Goal: Task Accomplishment & Management: Complete application form

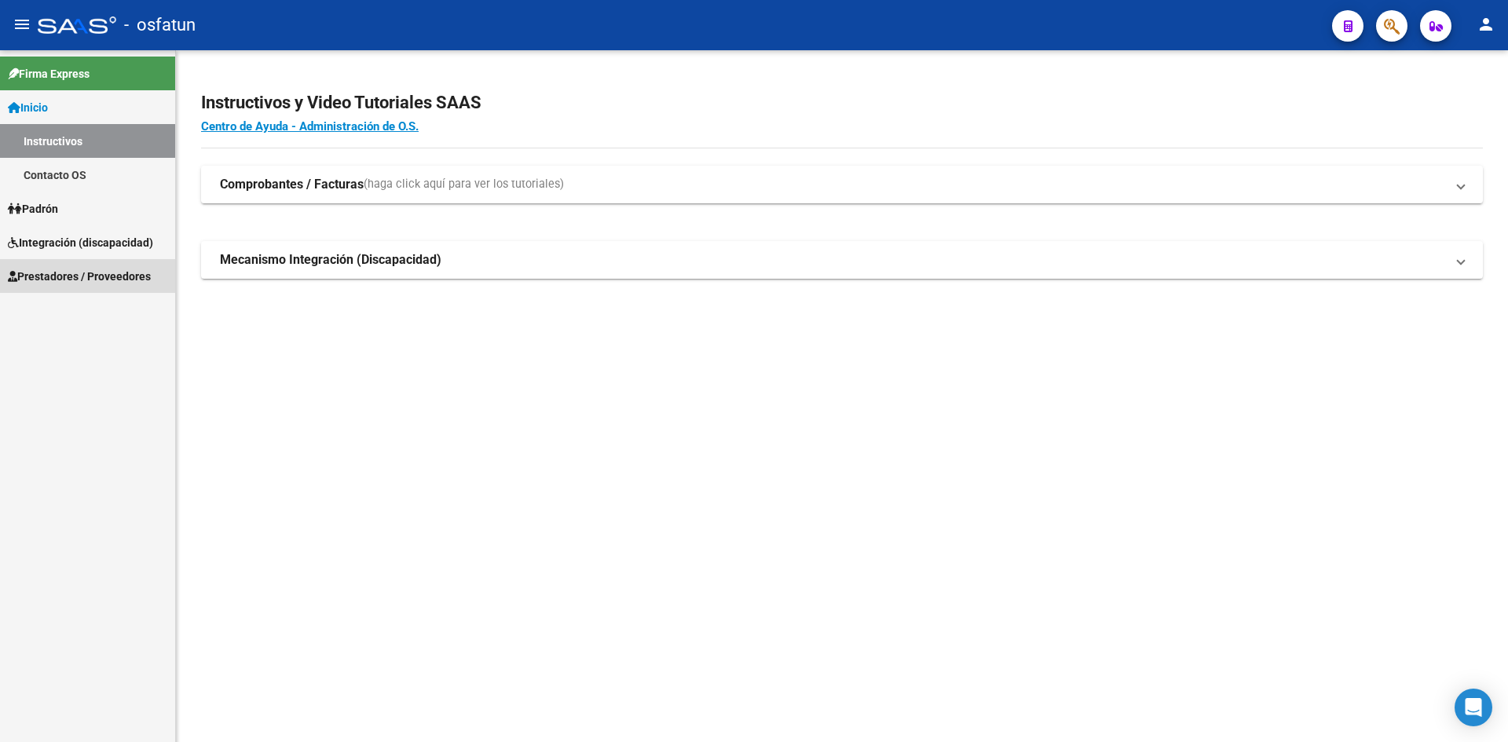
click at [53, 269] on span "Prestadores / Proveedores" at bounding box center [79, 276] width 143 height 17
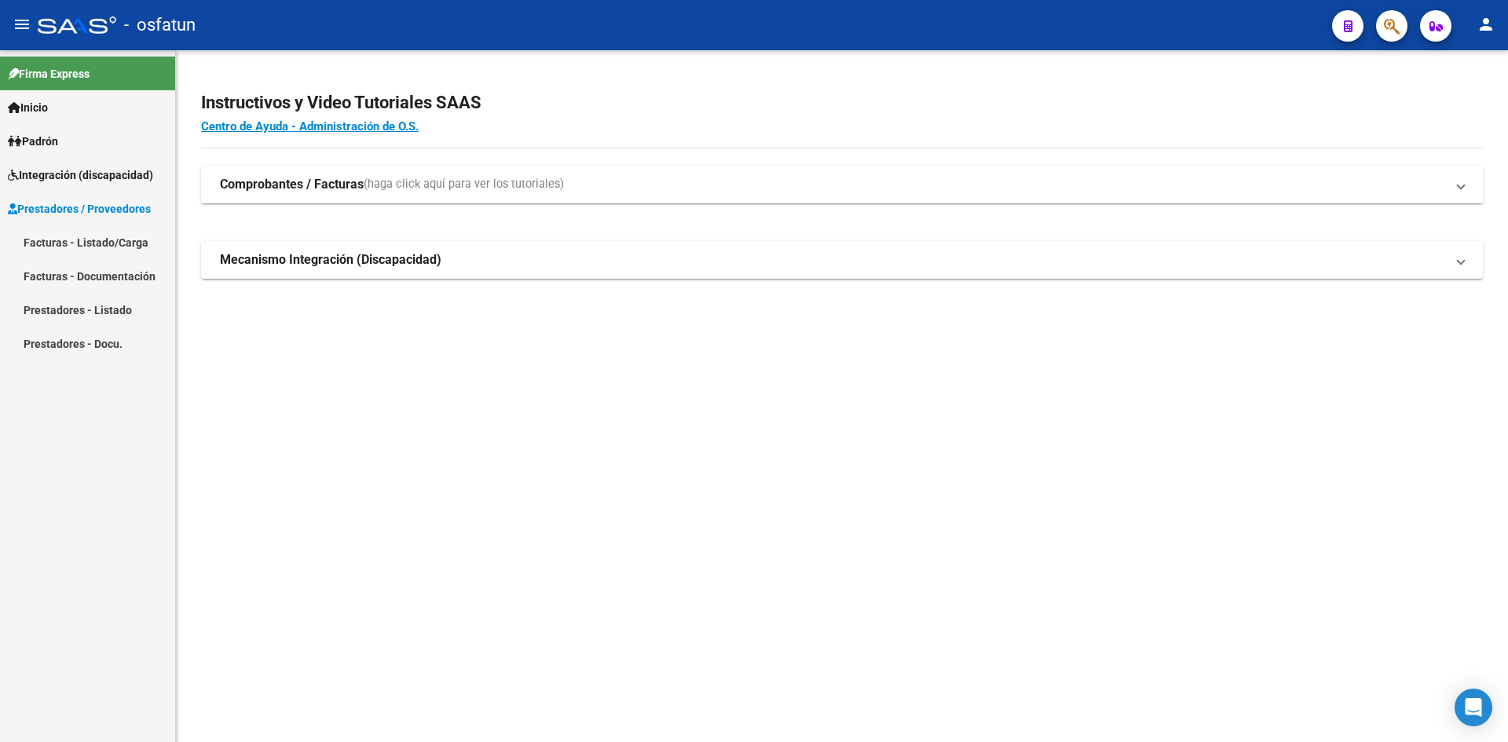
click at [64, 247] on link "Facturas - Listado/Carga" at bounding box center [87, 242] width 175 height 34
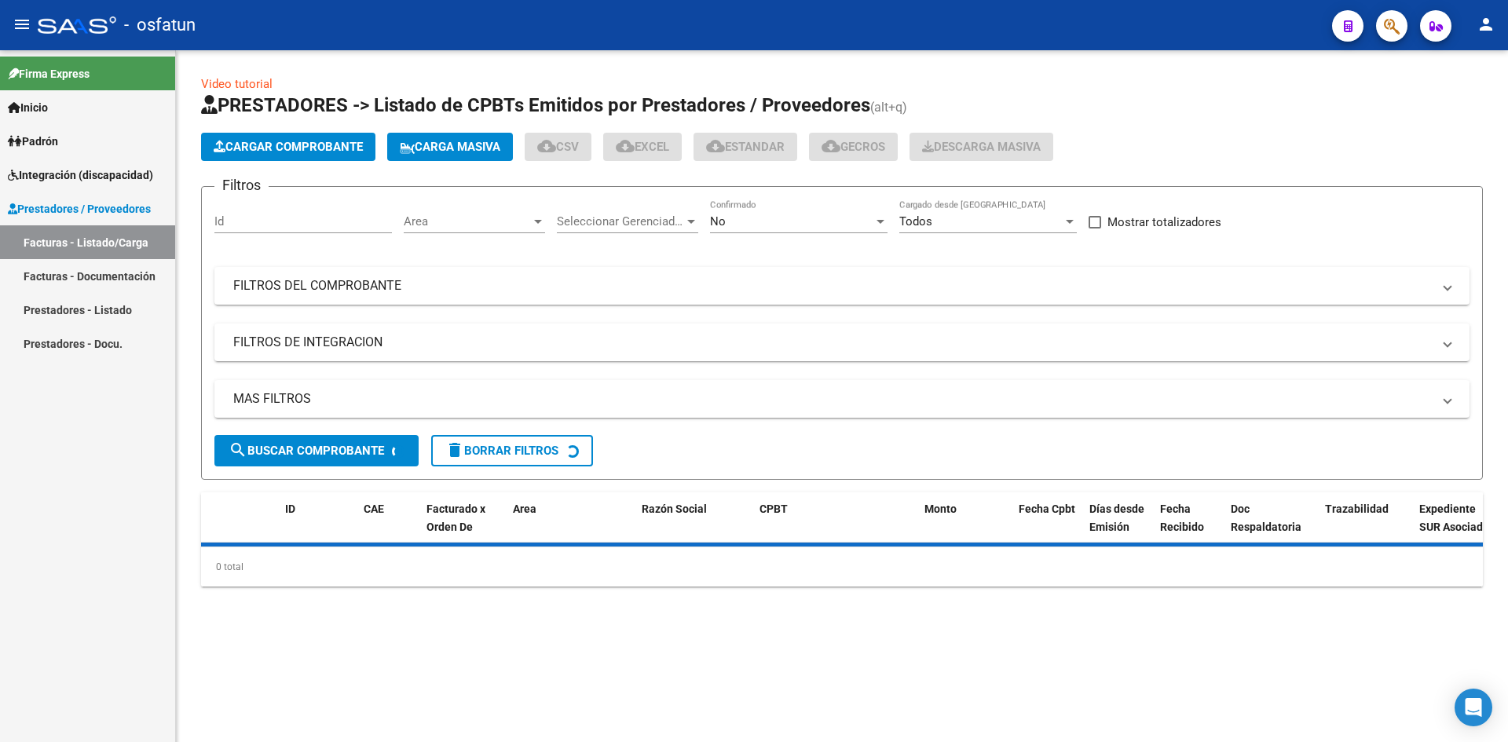
click at [329, 144] on span "Cargar Comprobante" at bounding box center [288, 147] width 149 height 14
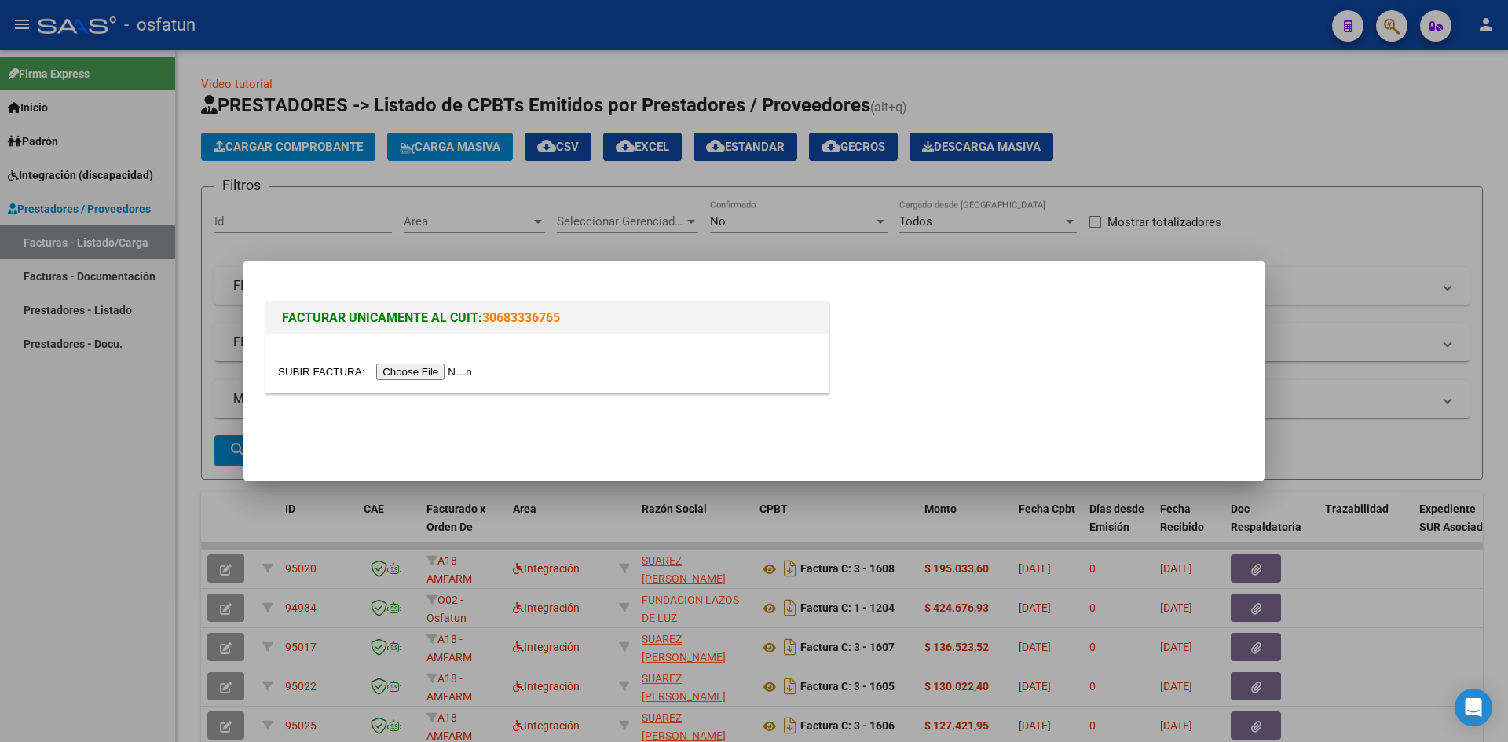
click at [416, 372] on input "file" at bounding box center [377, 372] width 199 height 16
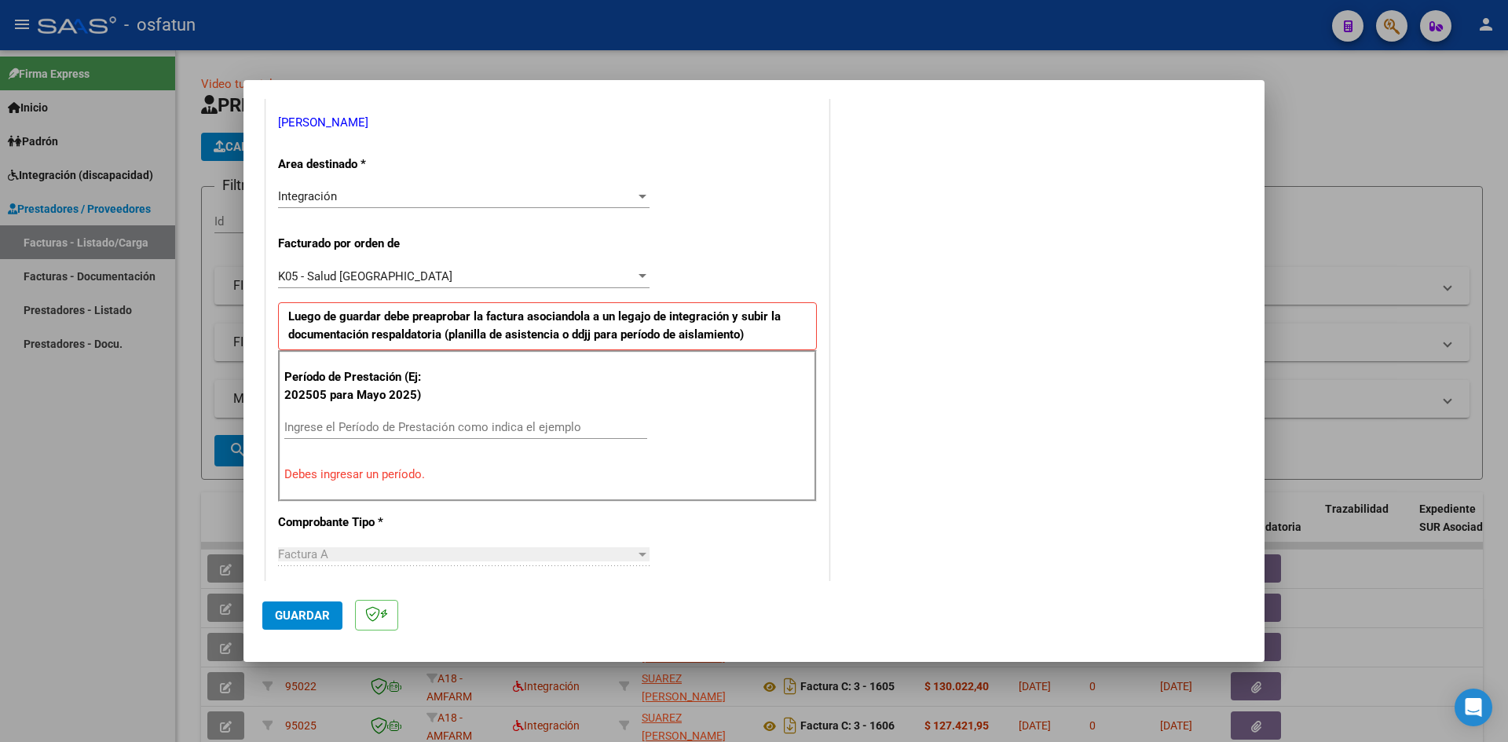
scroll to position [393, 0]
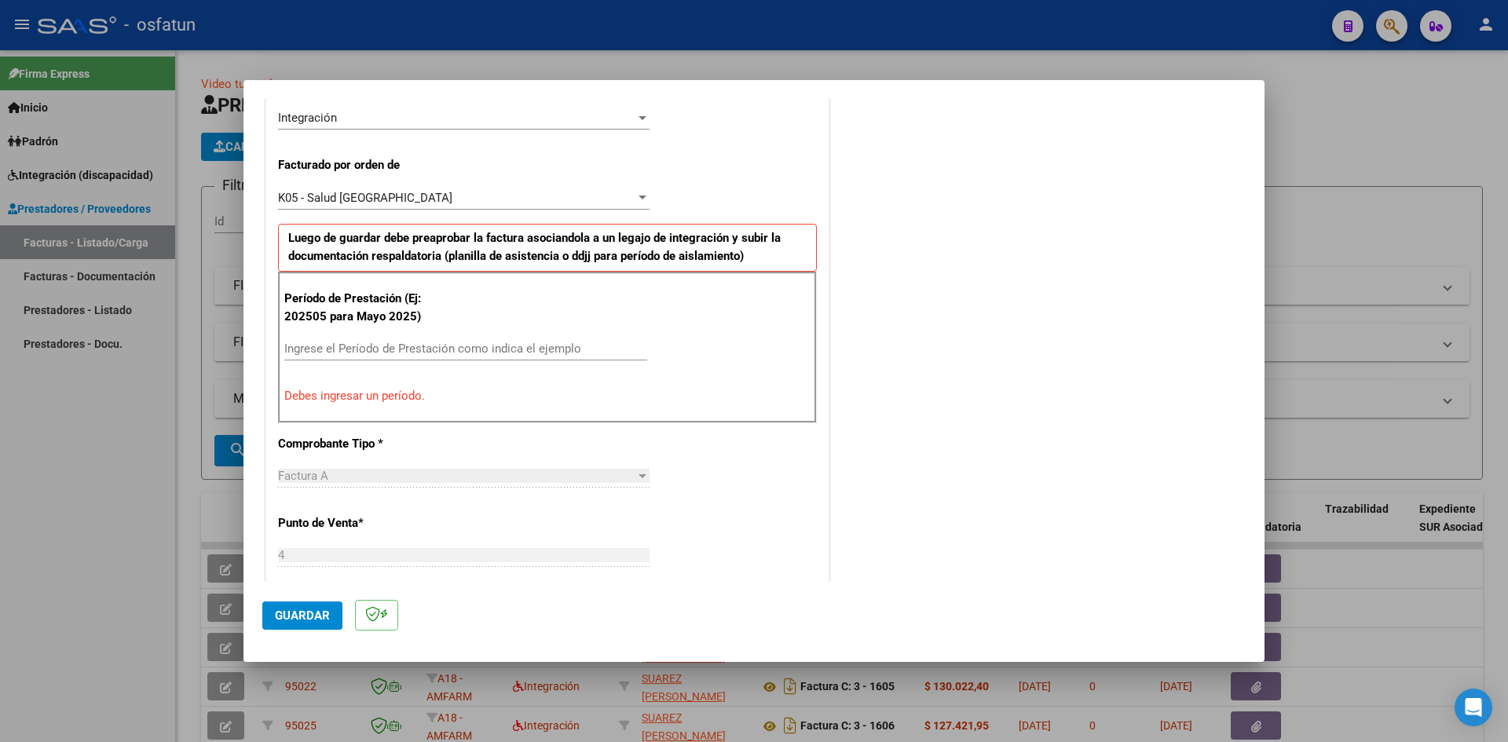
click at [424, 357] on div "Ingrese el Período de Prestación como indica el ejemplo" at bounding box center [465, 349] width 363 height 24
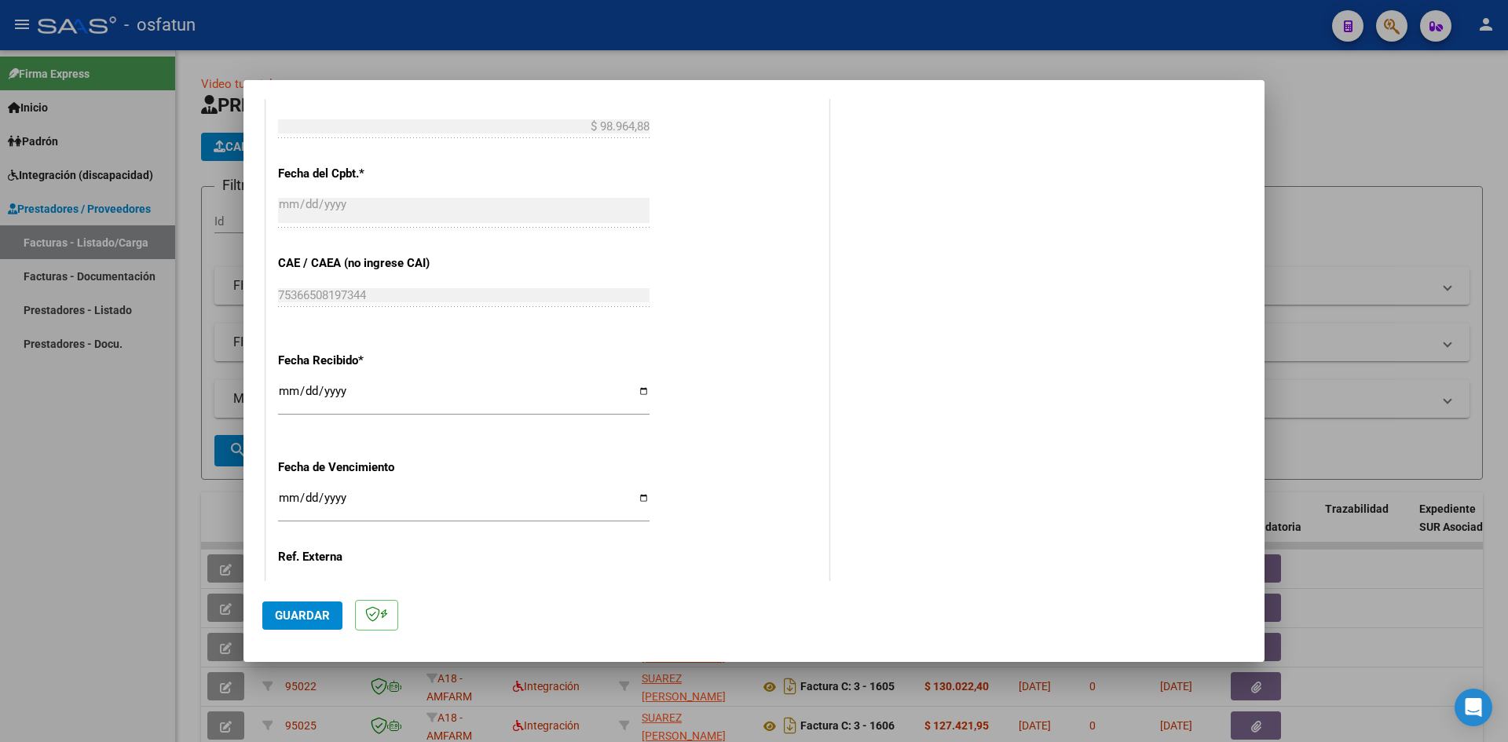
scroll to position [1069, 0]
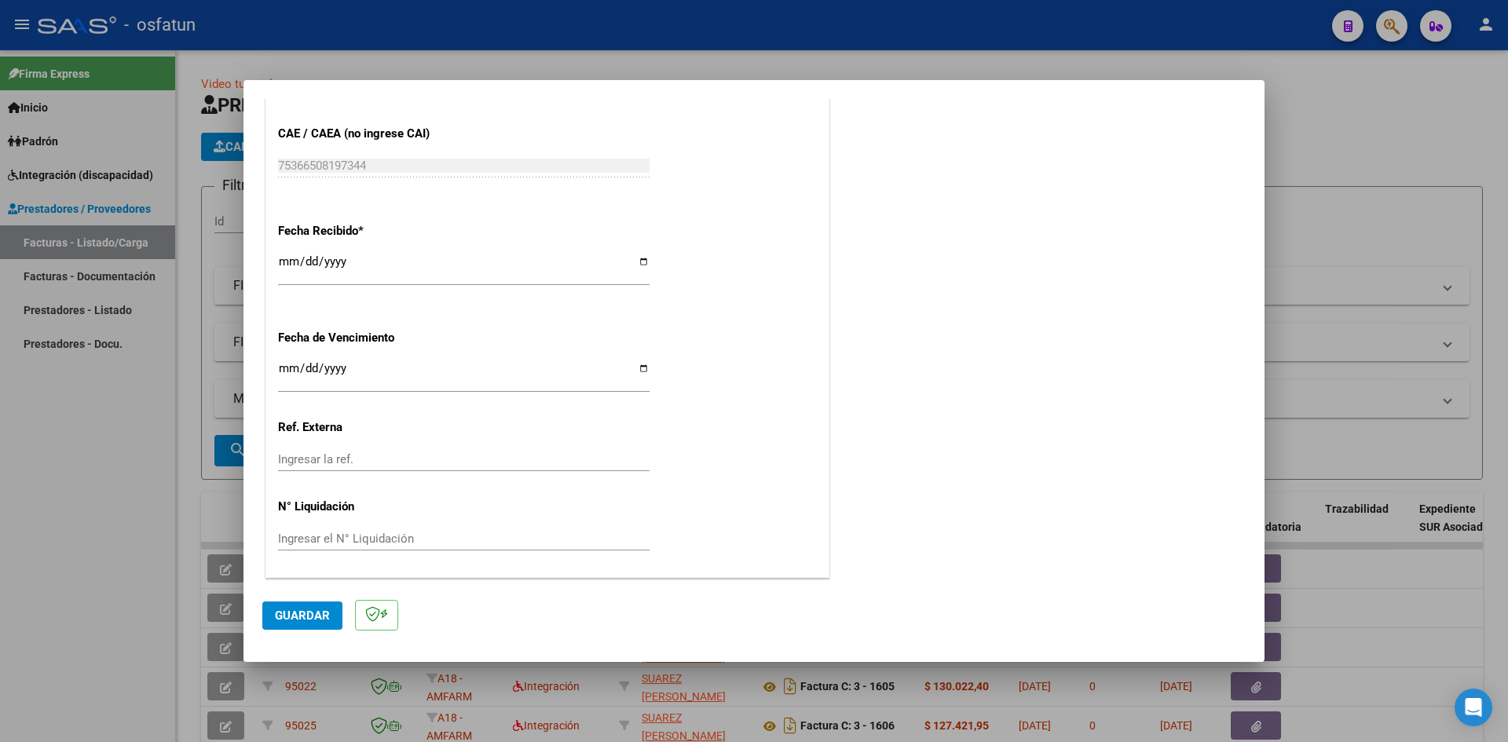
type input "202508"
click at [299, 616] on span "Guardar" at bounding box center [302, 616] width 55 height 14
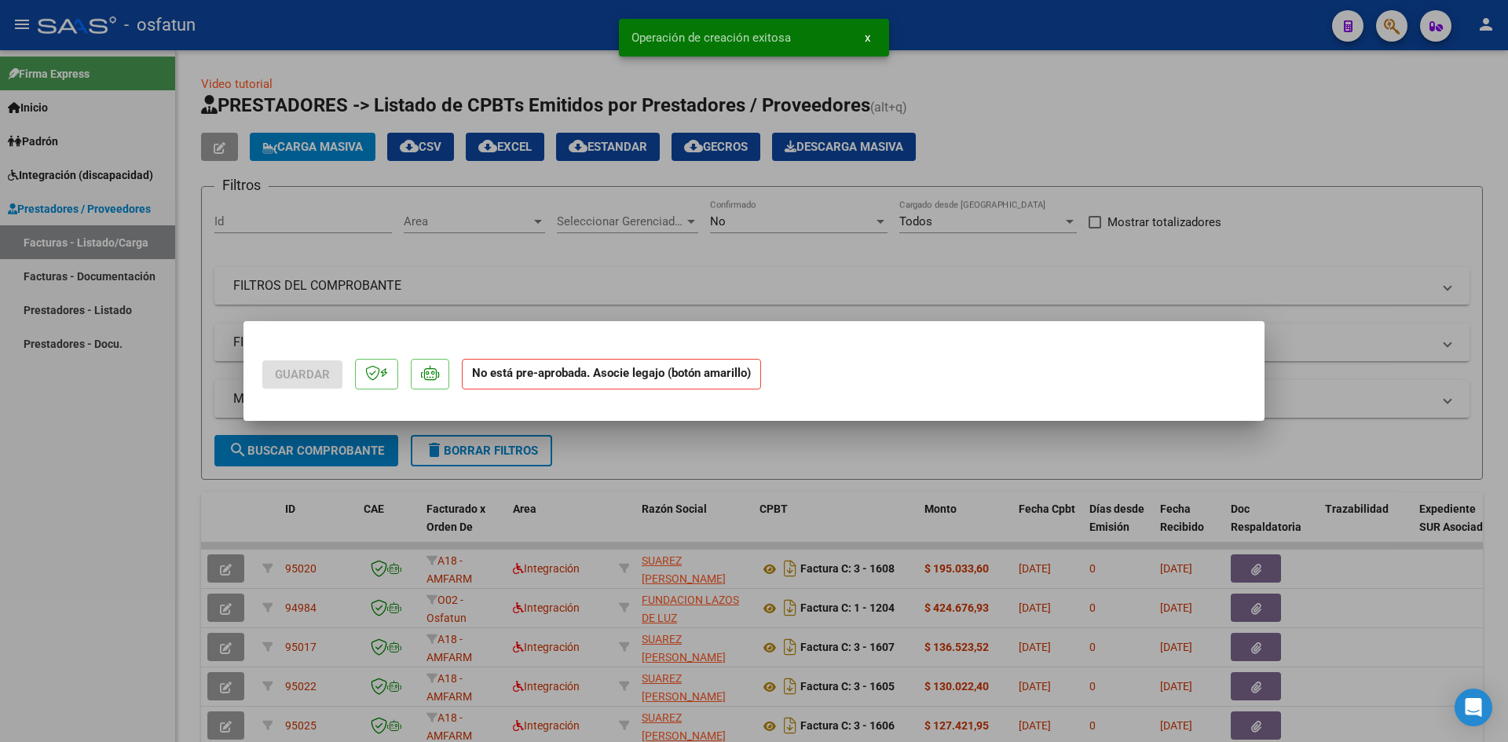
scroll to position [0, 0]
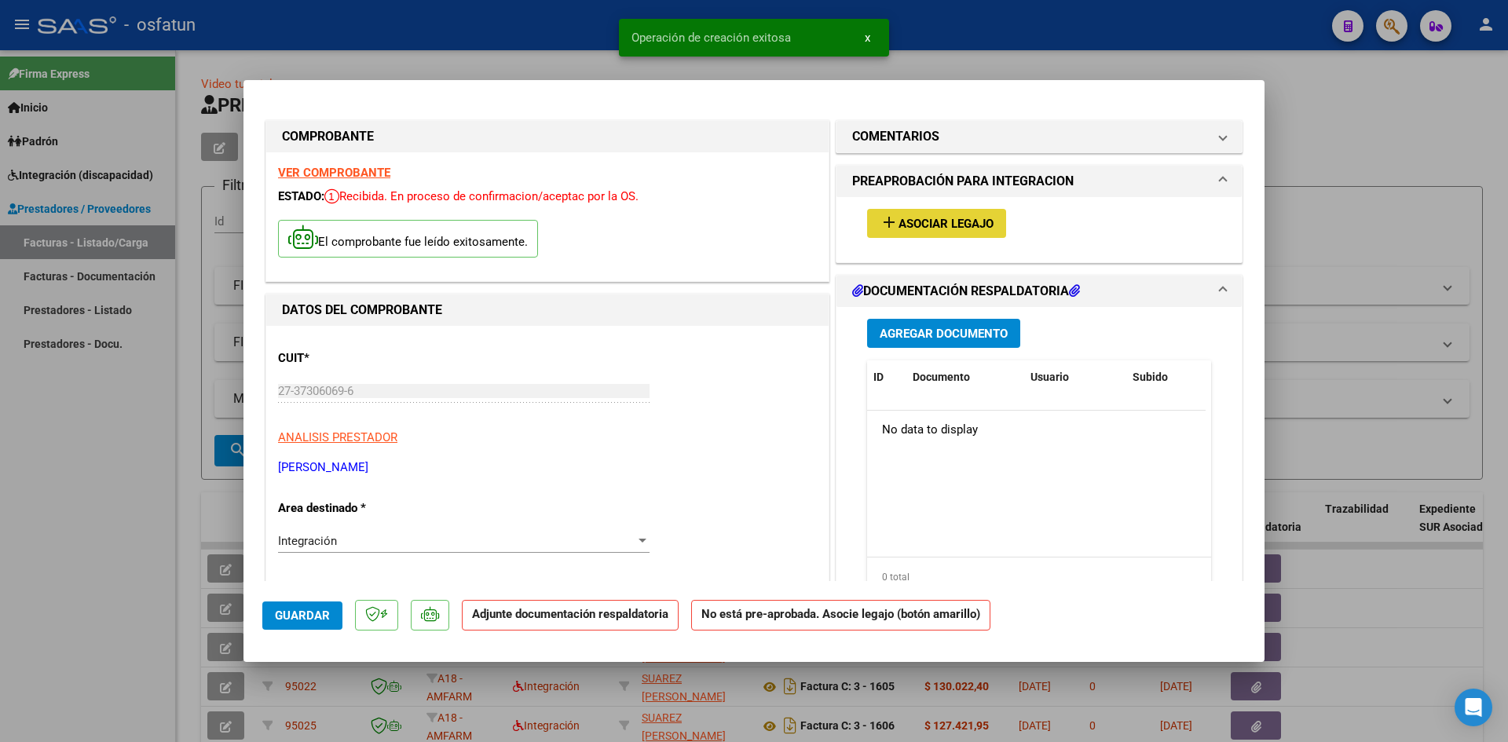
click at [955, 226] on span "Asociar Legajo" at bounding box center [945, 224] width 95 height 14
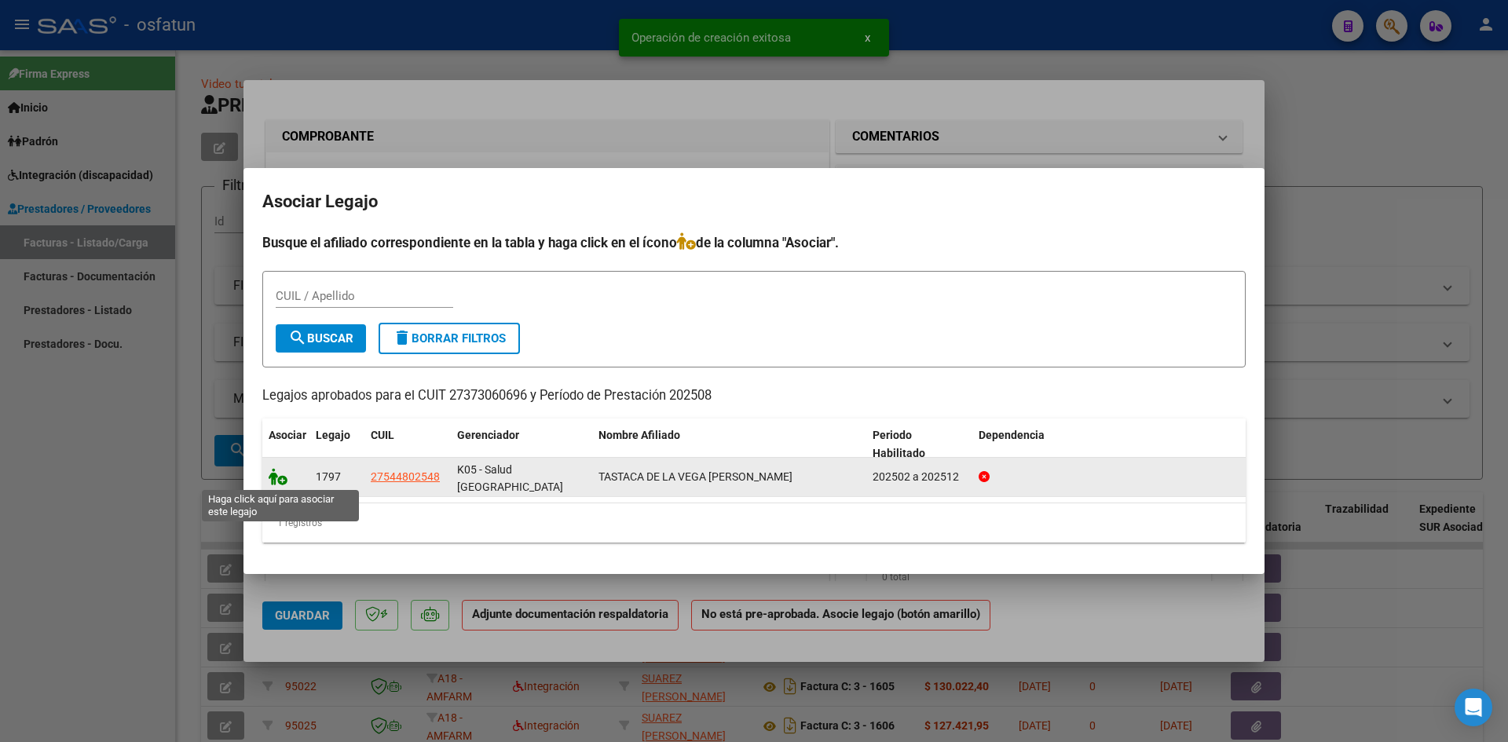
click at [276, 479] on icon at bounding box center [278, 476] width 19 height 17
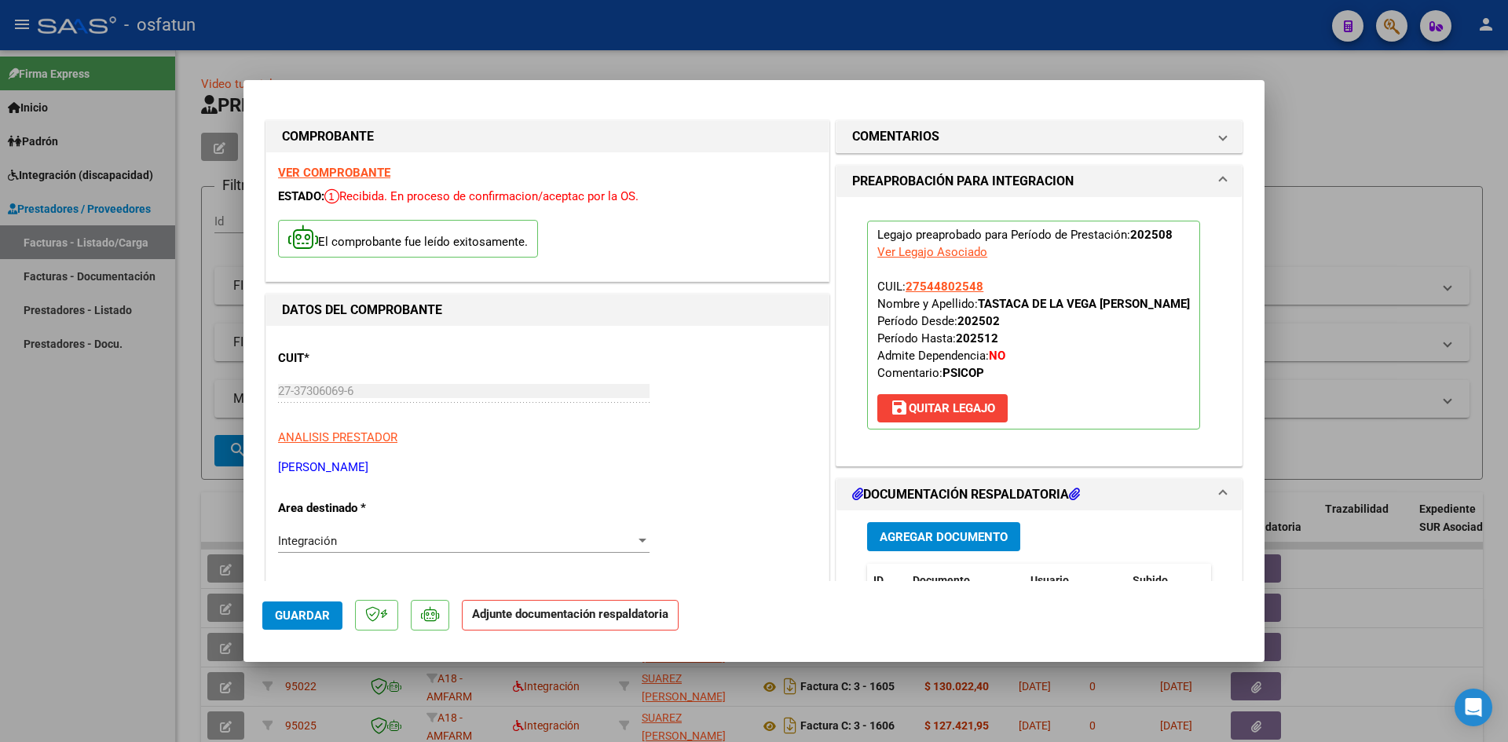
click at [887, 536] on span "Agregar Documento" at bounding box center [943, 537] width 128 height 14
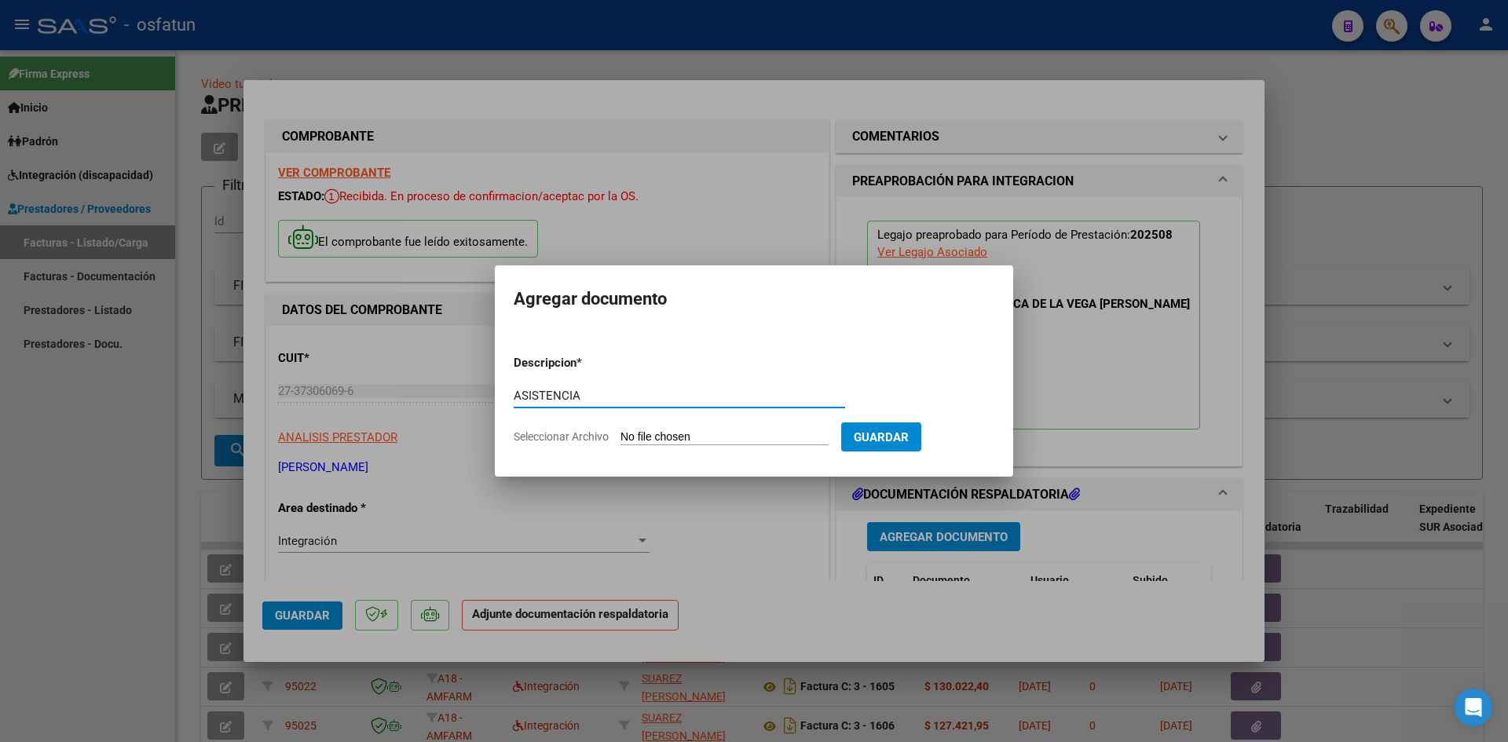
type input "ASISTENCIA"
click at [620, 430] on input "Seleccionar Archivo" at bounding box center [724, 437] width 208 height 15
type input "C:\fakepath\ASIST PSICOP AGOSTO.pdf"
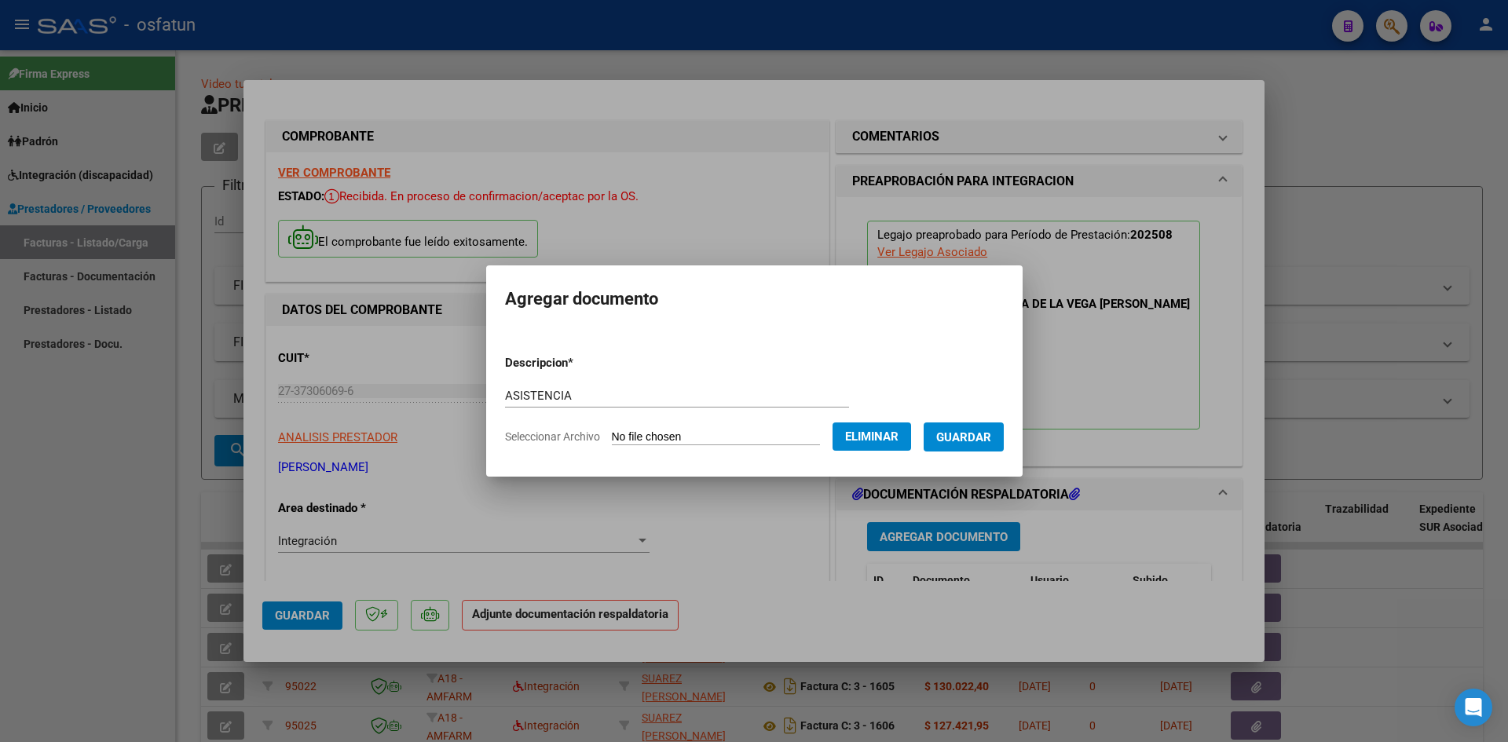
click at [981, 439] on span "Guardar" at bounding box center [963, 437] width 55 height 14
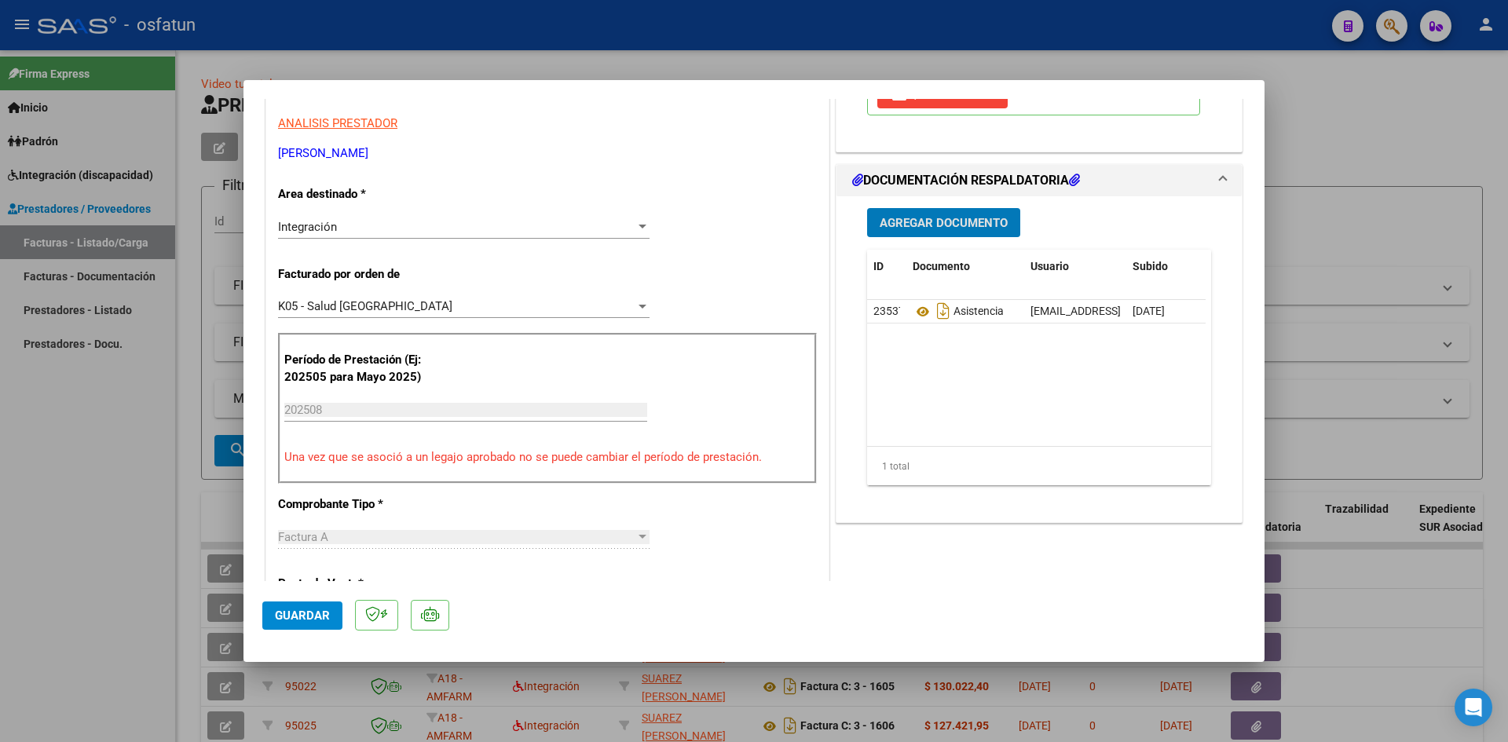
scroll to position [628, 0]
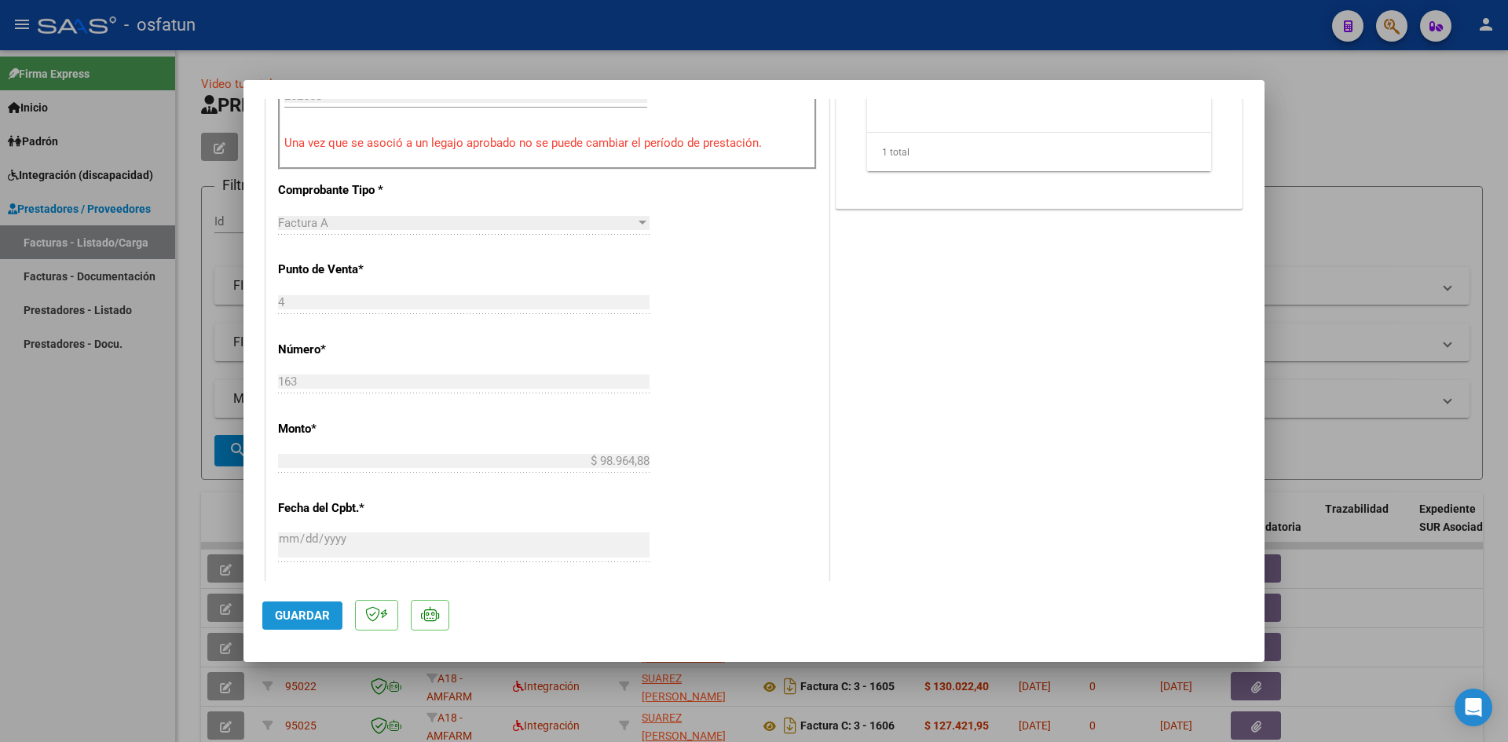
click at [276, 620] on span "Guardar" at bounding box center [302, 616] width 55 height 14
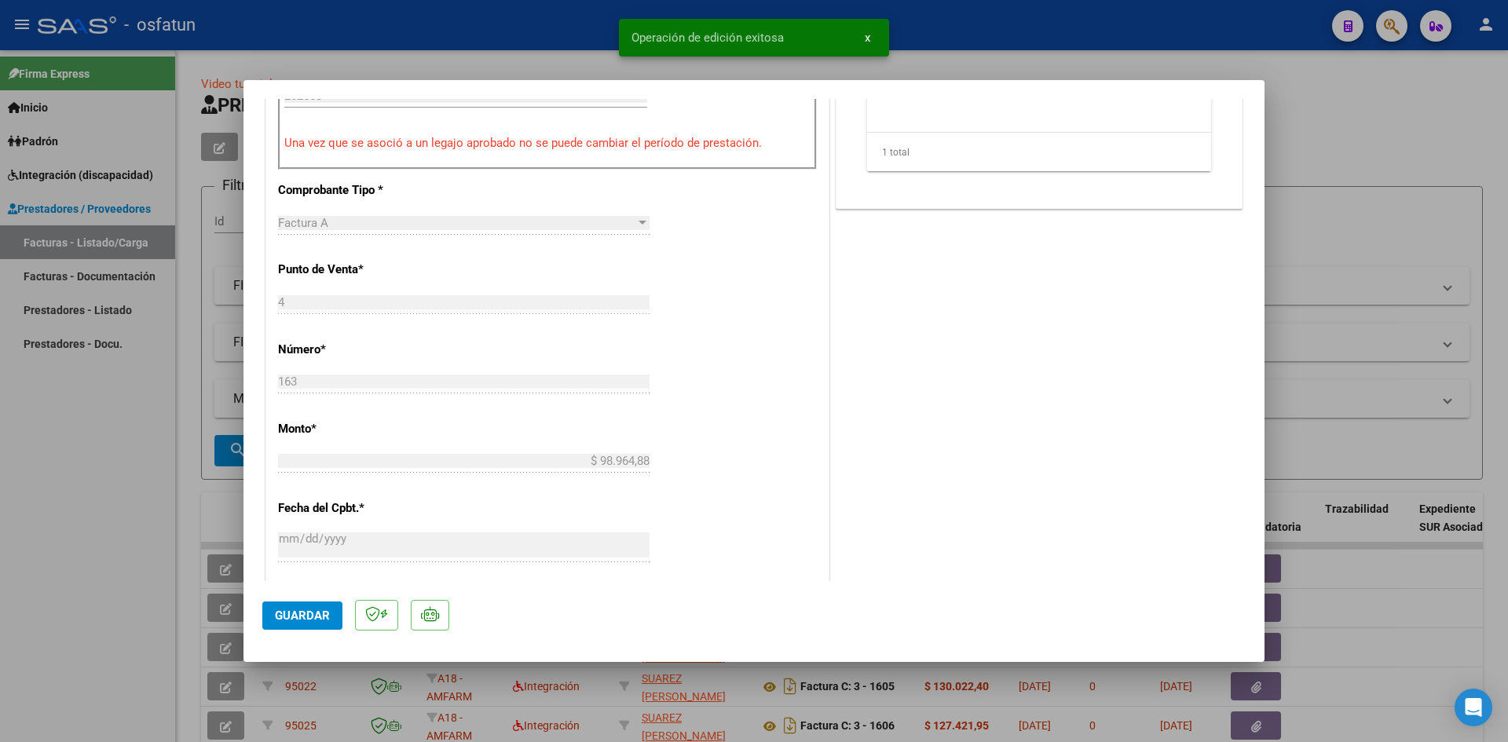
click at [108, 499] on div at bounding box center [754, 371] width 1508 height 742
type input "$ 0,00"
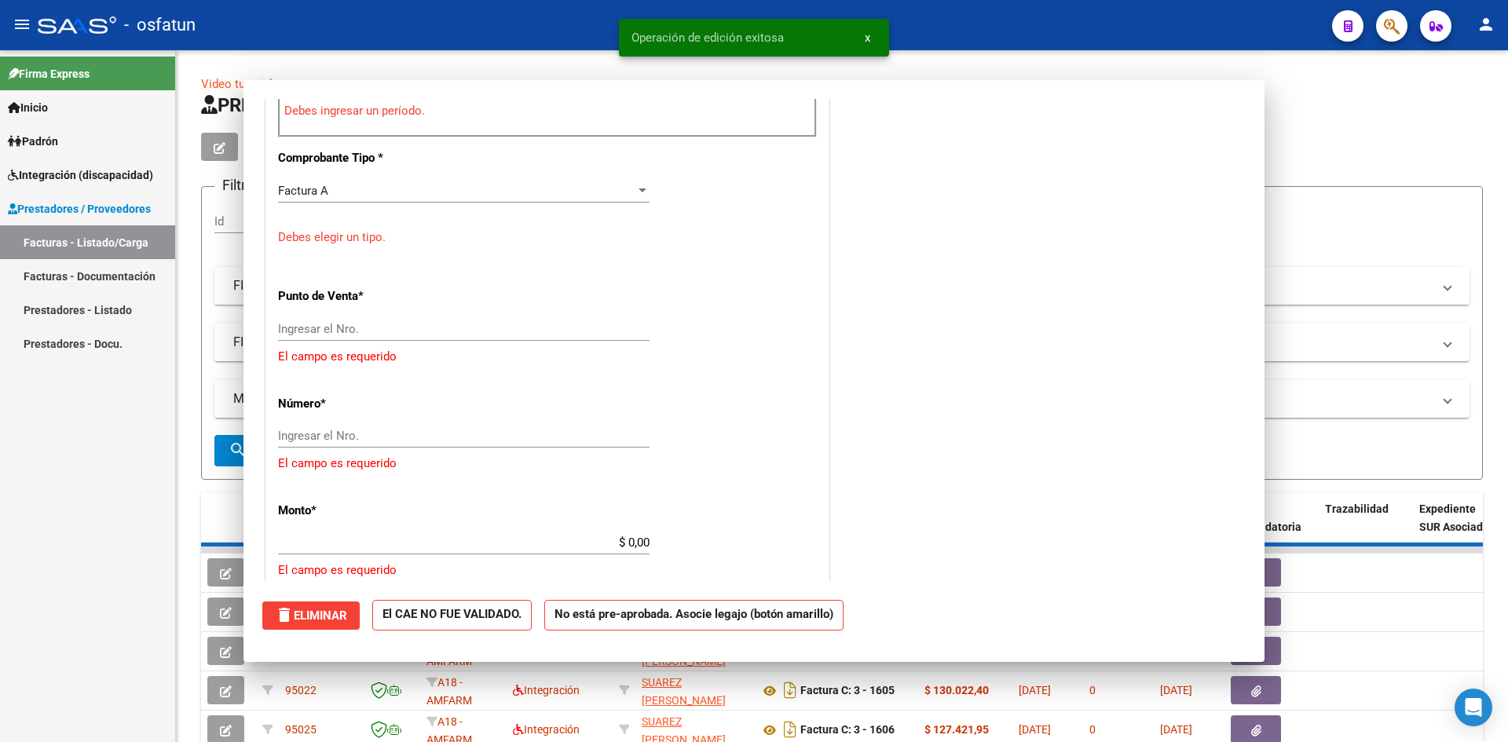
scroll to position [0, 0]
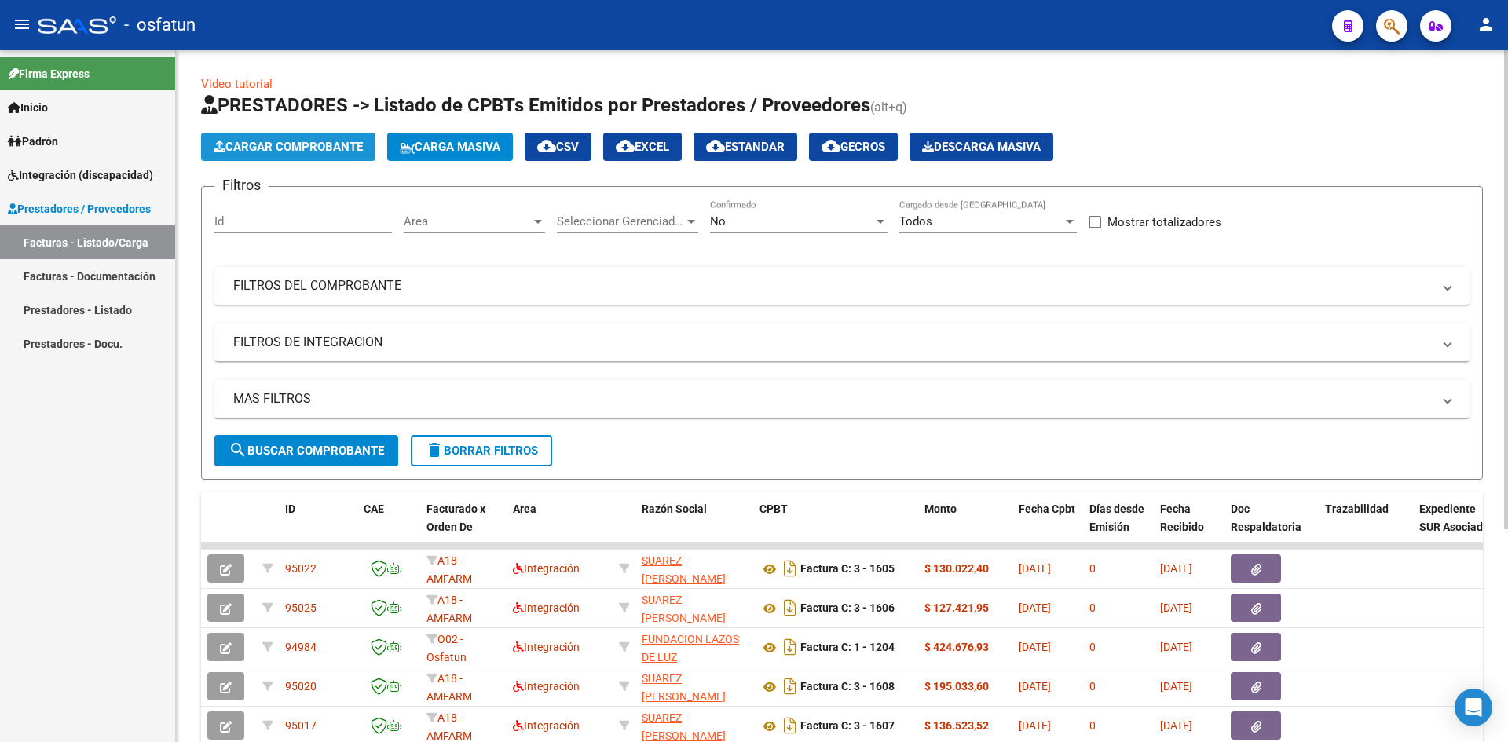
click at [324, 159] on button "Cargar Comprobante" at bounding box center [288, 147] width 174 height 28
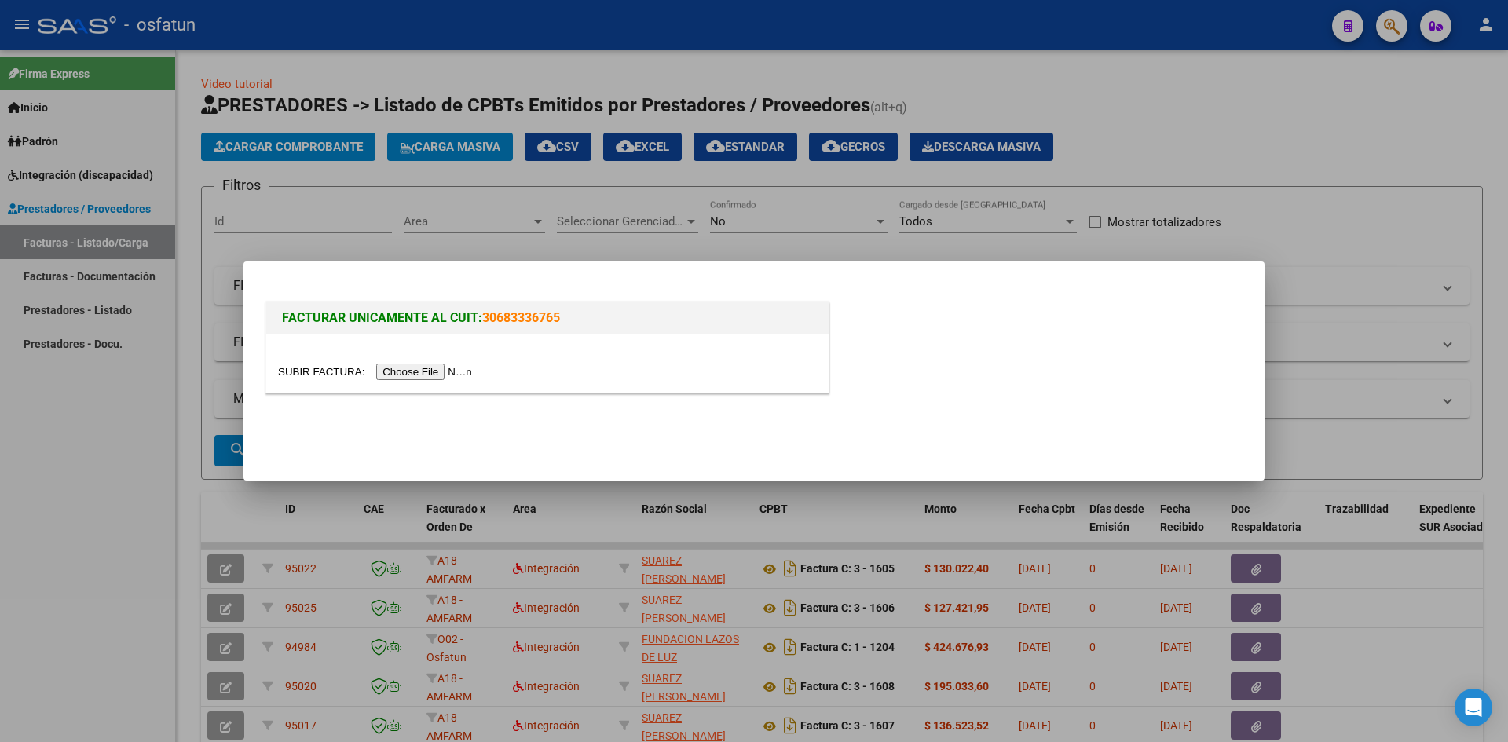
click at [451, 375] on input "file" at bounding box center [377, 372] width 199 height 16
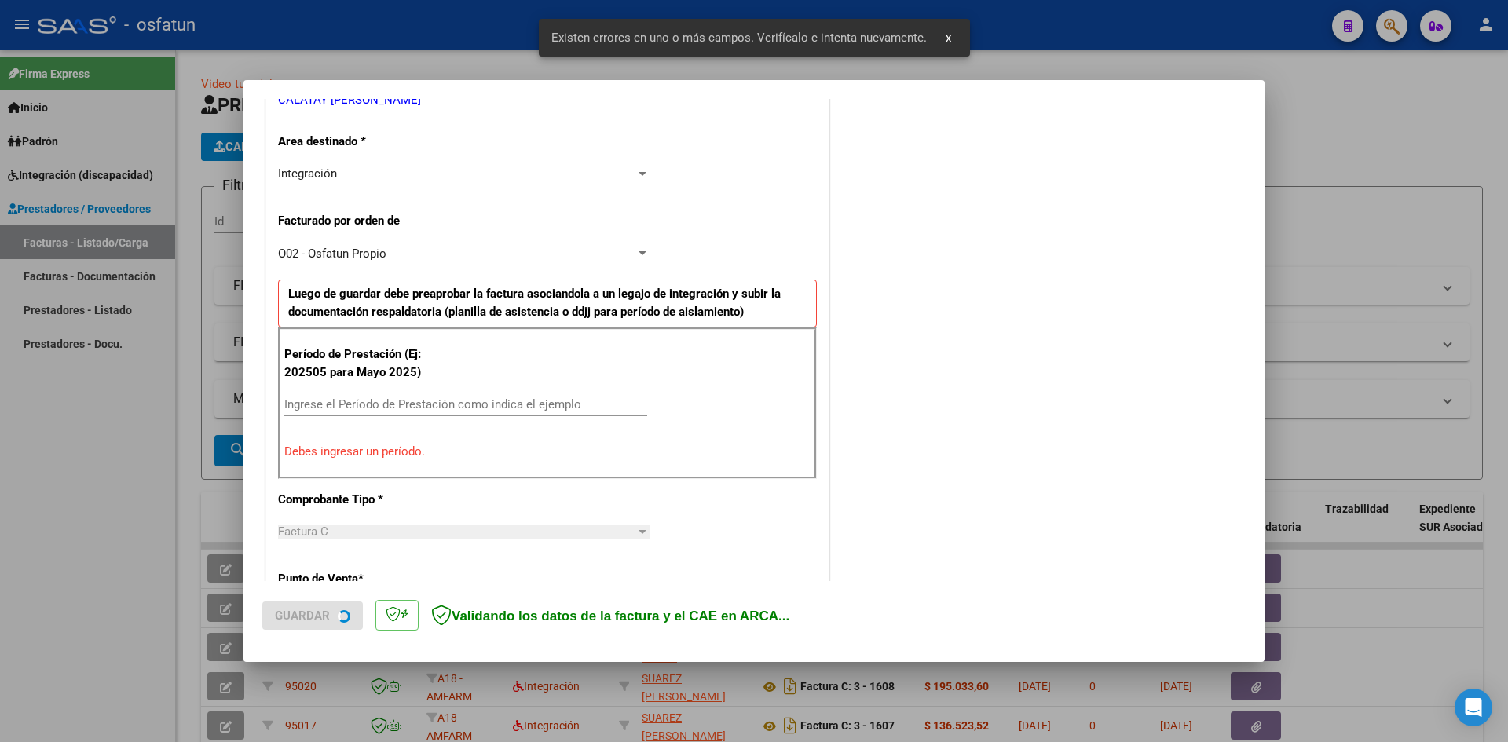
scroll to position [356, 0]
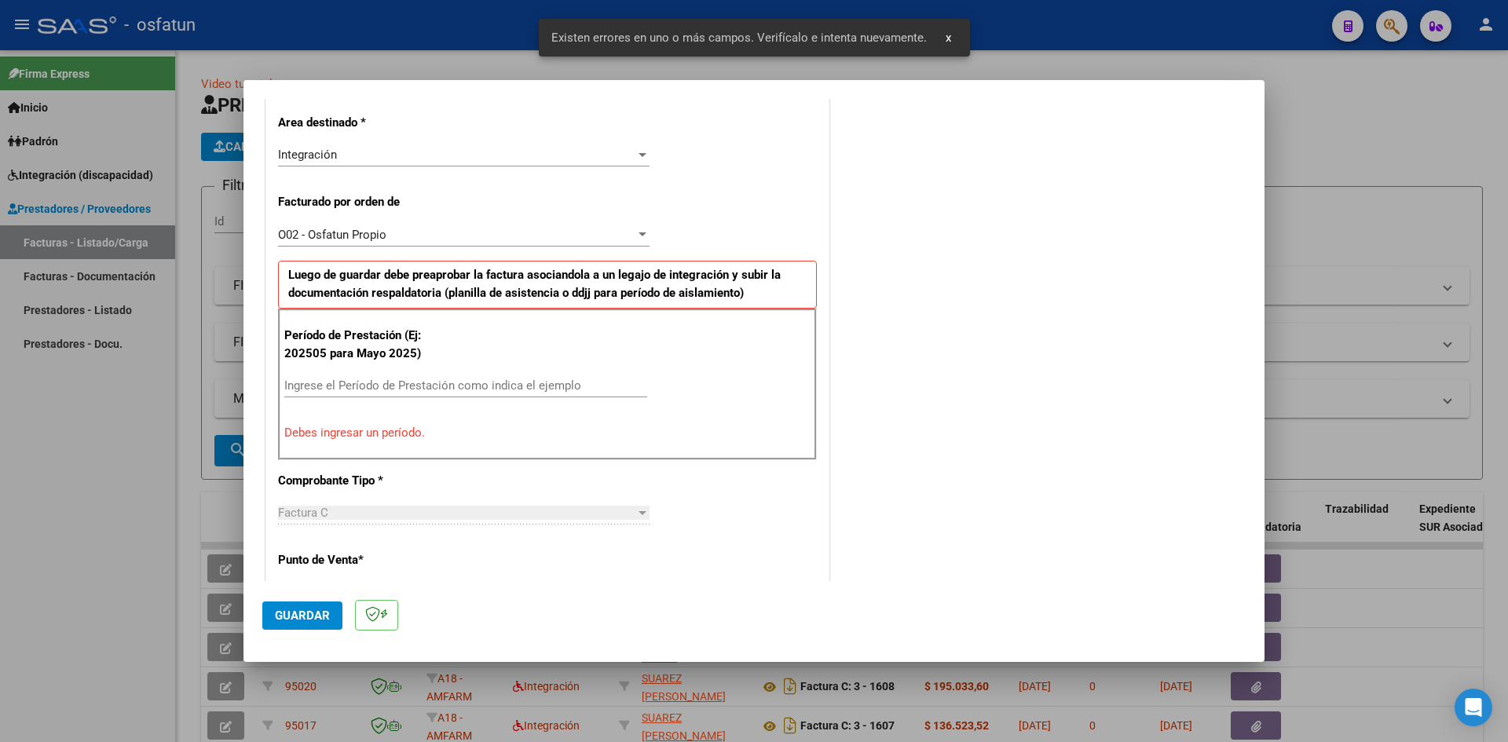
click at [378, 374] on div "Ingrese el Período de Prestación como indica el ejemplo" at bounding box center [465, 386] width 363 height 24
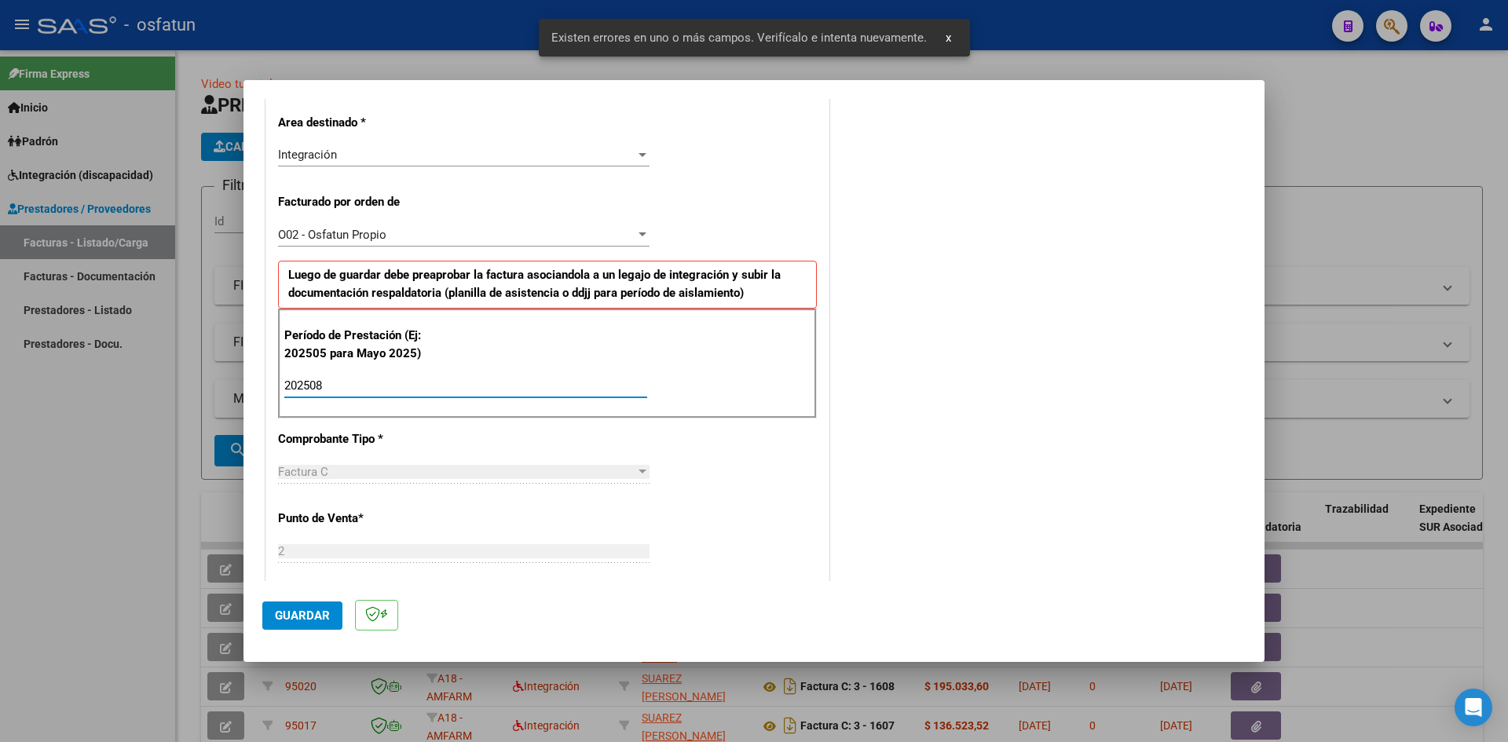
type input "202508"
click at [313, 616] on span "Guardar" at bounding box center [302, 616] width 55 height 14
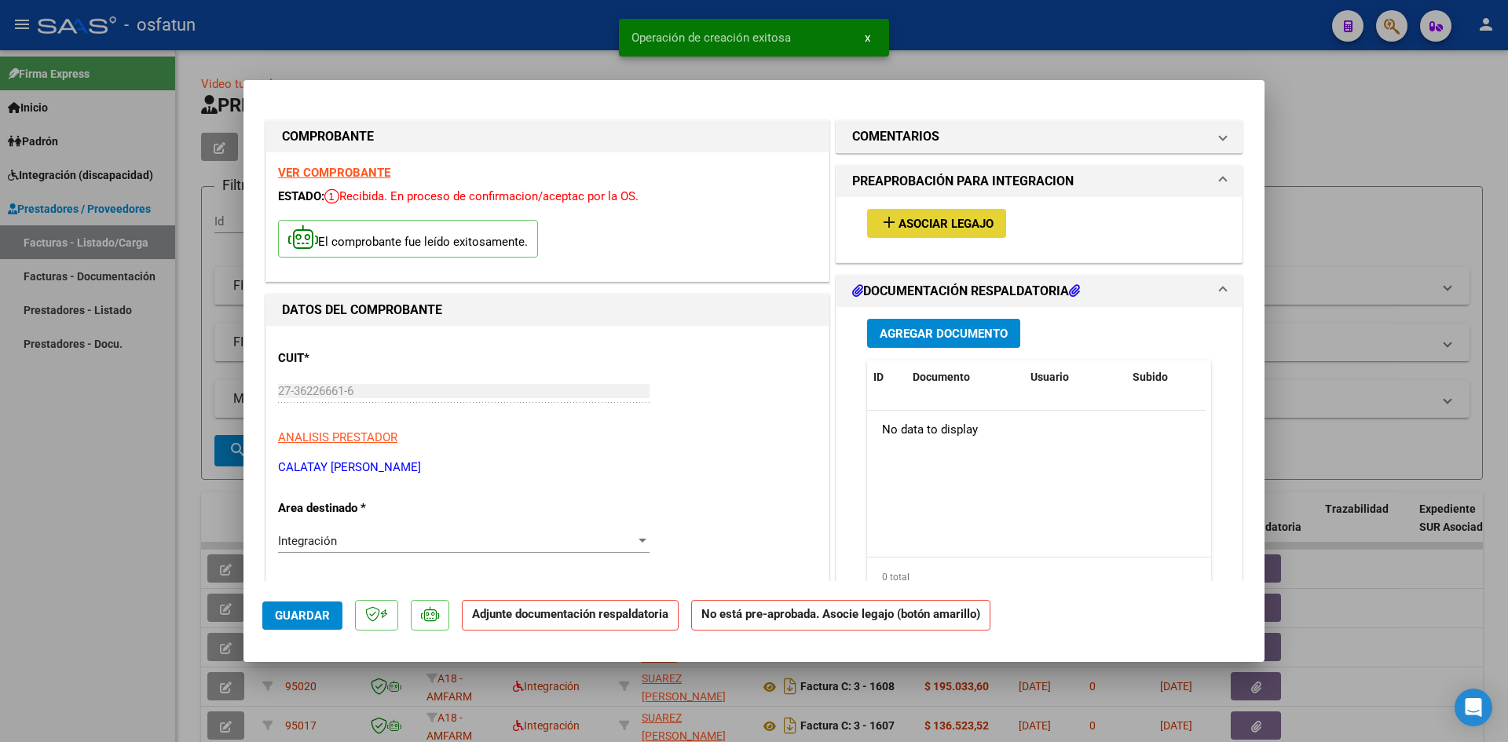
click at [946, 216] on span "add Asociar Legajo" at bounding box center [936, 223] width 114 height 14
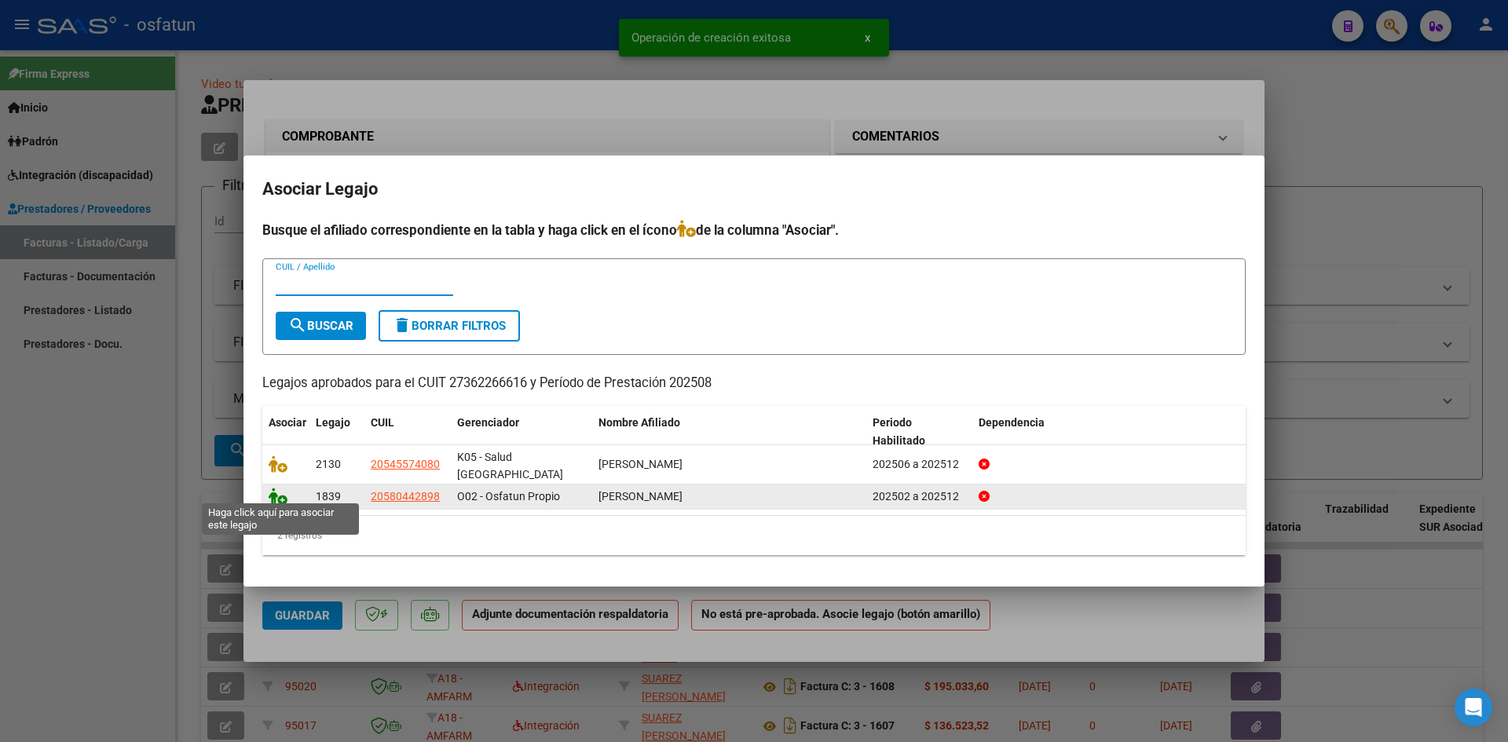
click at [275, 491] on icon at bounding box center [278, 496] width 19 height 17
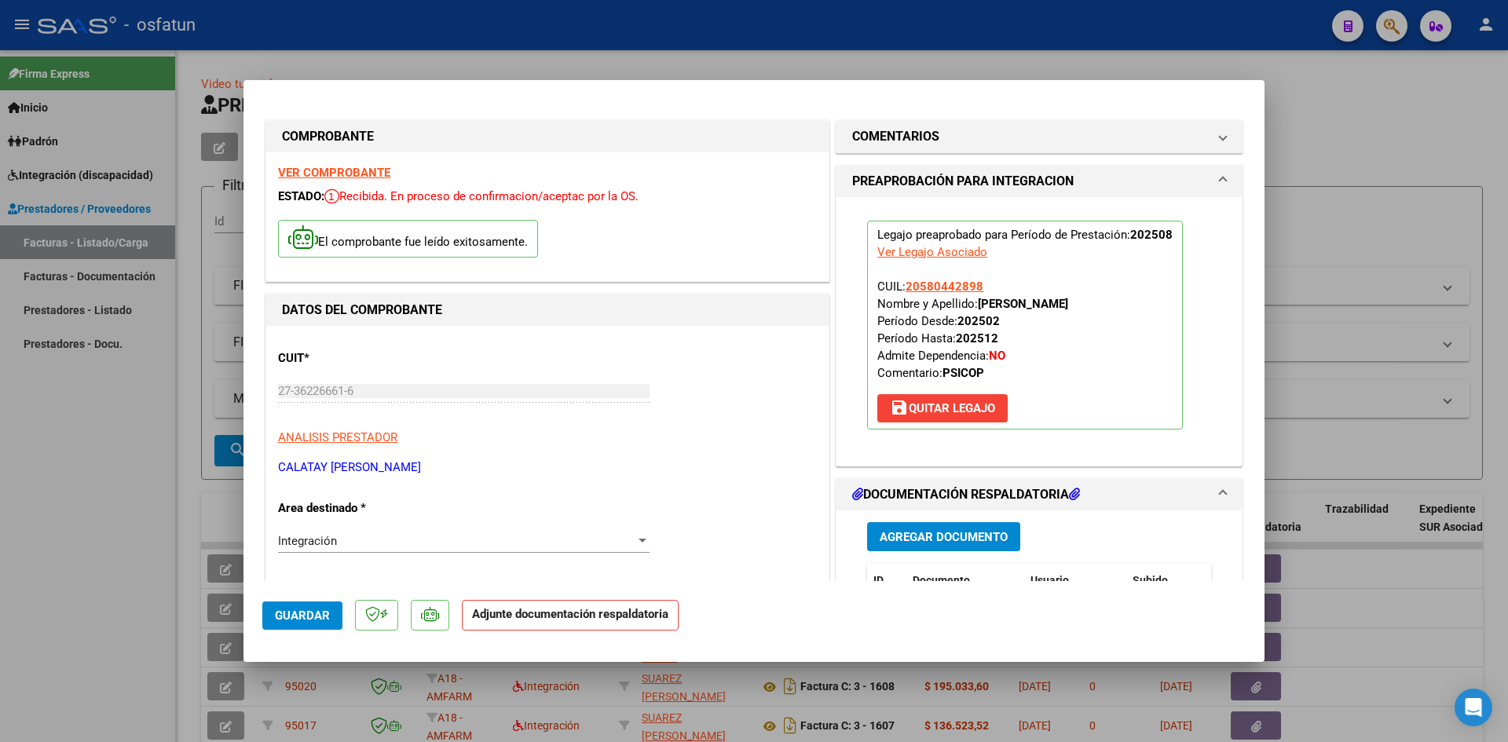
click at [926, 532] on span "Agregar Documento" at bounding box center [943, 537] width 128 height 14
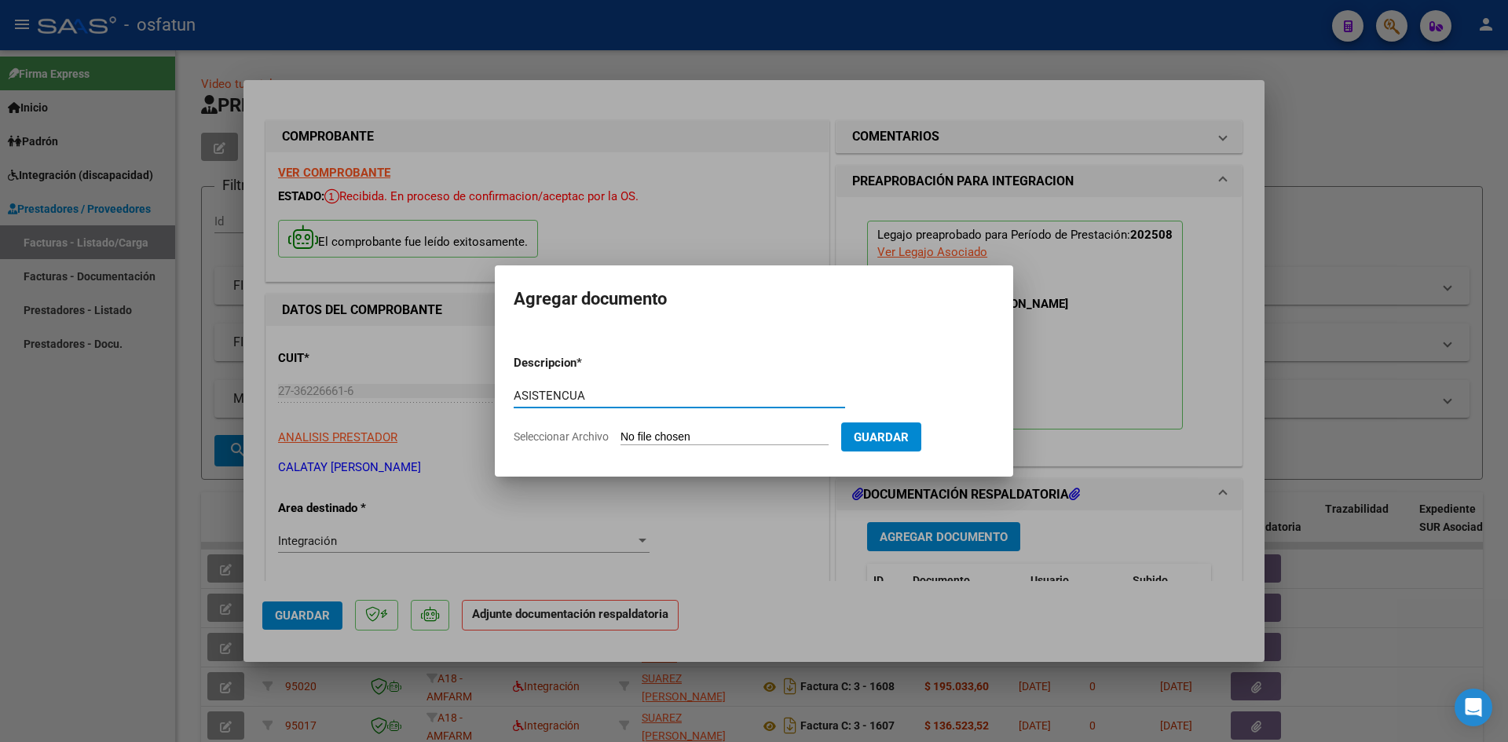
click at [580, 402] on input "ASISTENCUA" at bounding box center [679, 396] width 331 height 14
type input "ASISTENCIA"
click at [620, 430] on input "Seleccionar Archivo" at bounding box center [724, 437] width 208 height 15
type input "C:\fakepath\ASIST PSICOP AGOSTO.pdf"
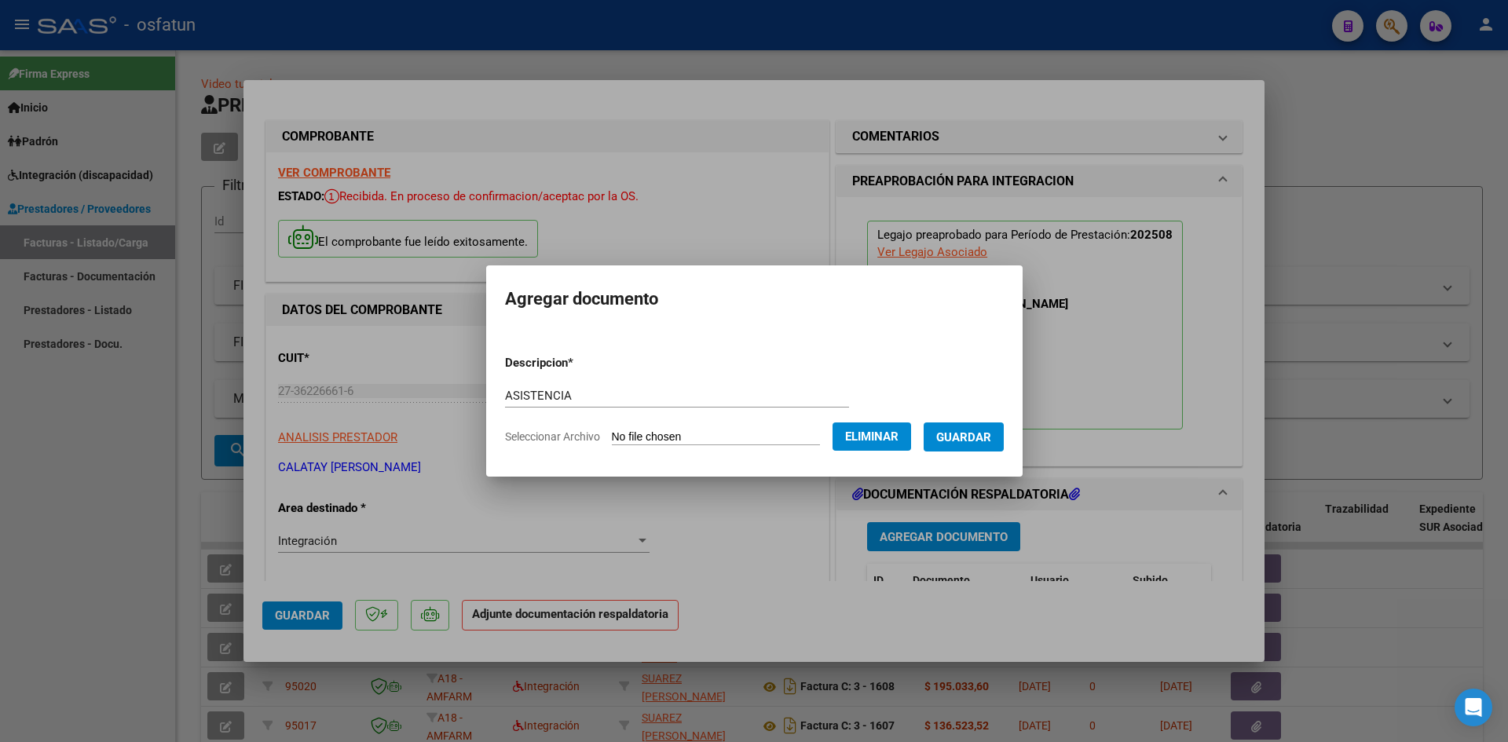
click at [983, 436] on span "Guardar" at bounding box center [963, 437] width 55 height 14
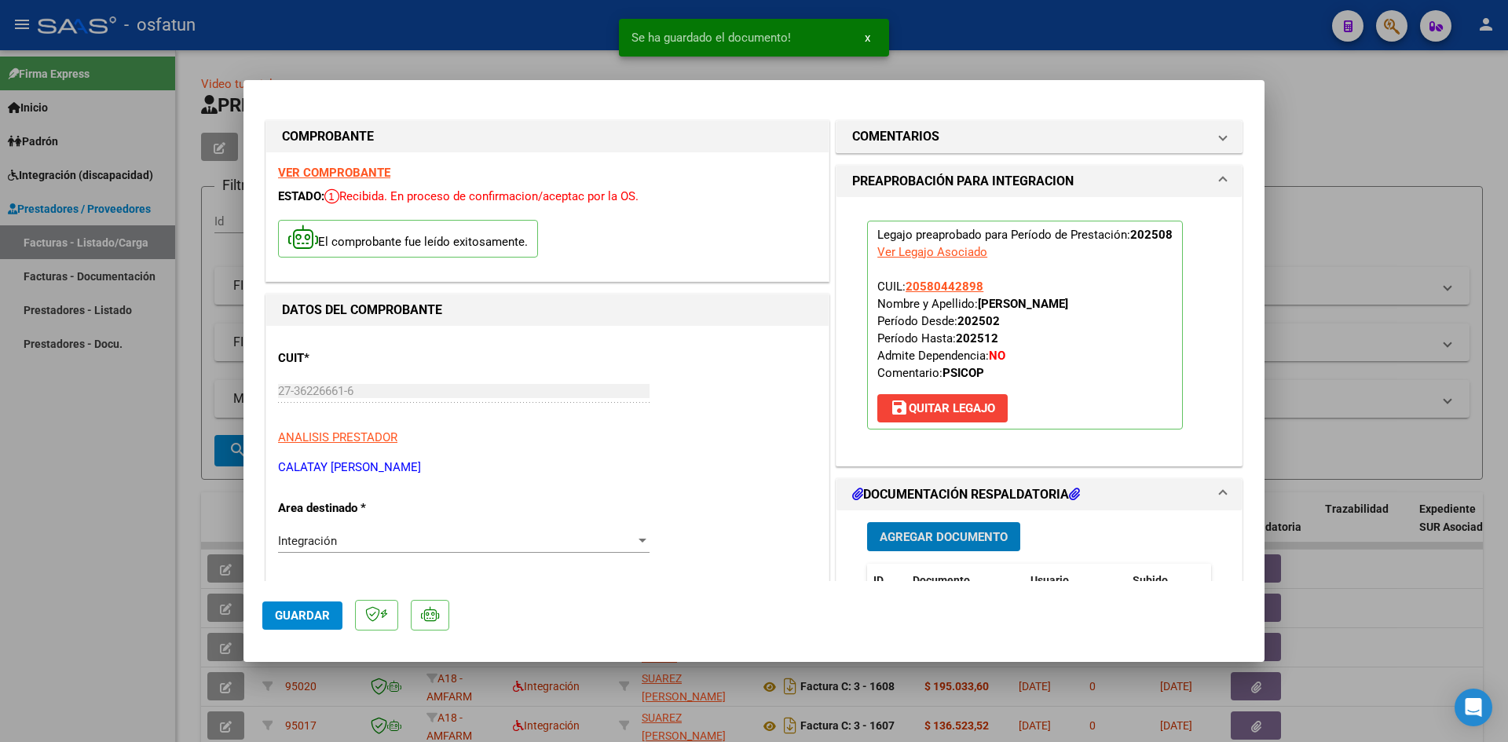
click at [293, 612] on span "Guardar" at bounding box center [302, 616] width 55 height 14
click at [0, 583] on div at bounding box center [754, 371] width 1508 height 742
type input "$ 0,00"
